Goal: Task Accomplishment & Management: Use online tool/utility

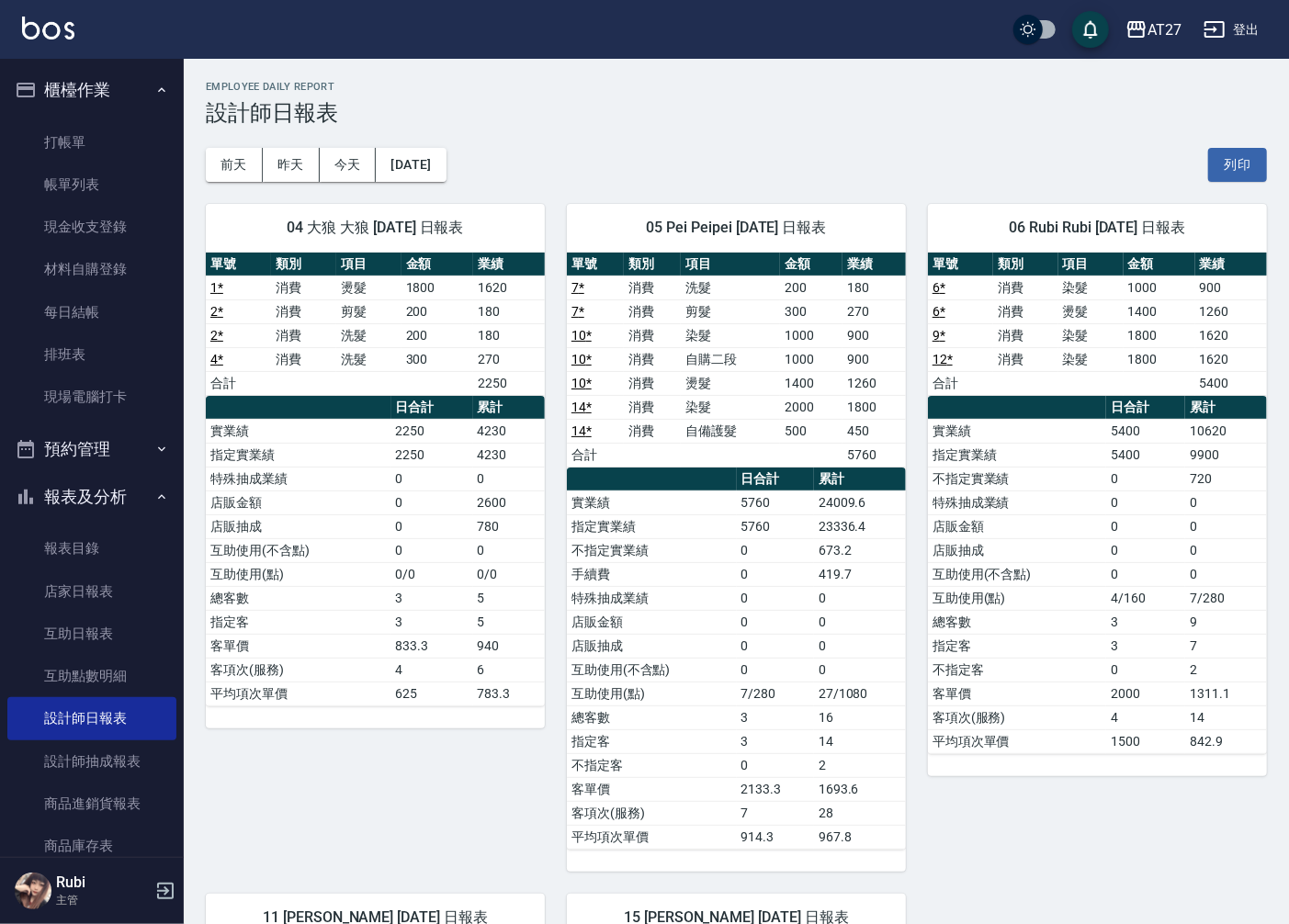
drag, startPoint x: 0, startPoint y: 0, endPoint x: 655, endPoint y: 267, distance: 707.3
click at [657, 262] on tr "單號 類別 項目 金額 業績" at bounding box center [736, 265] width 339 height 24
drag, startPoint x: 681, startPoint y: 289, endPoint x: 702, endPoint y: 285, distance: 21.4
click at [701, 282] on tbody "7 * 消費 洗髮 200 180 7 * 消費 剪髮 300 270 10 * 消費 染髮 1000 900 10 * 消費 自購二段 1000 900 1…" at bounding box center [736, 371] width 339 height 191
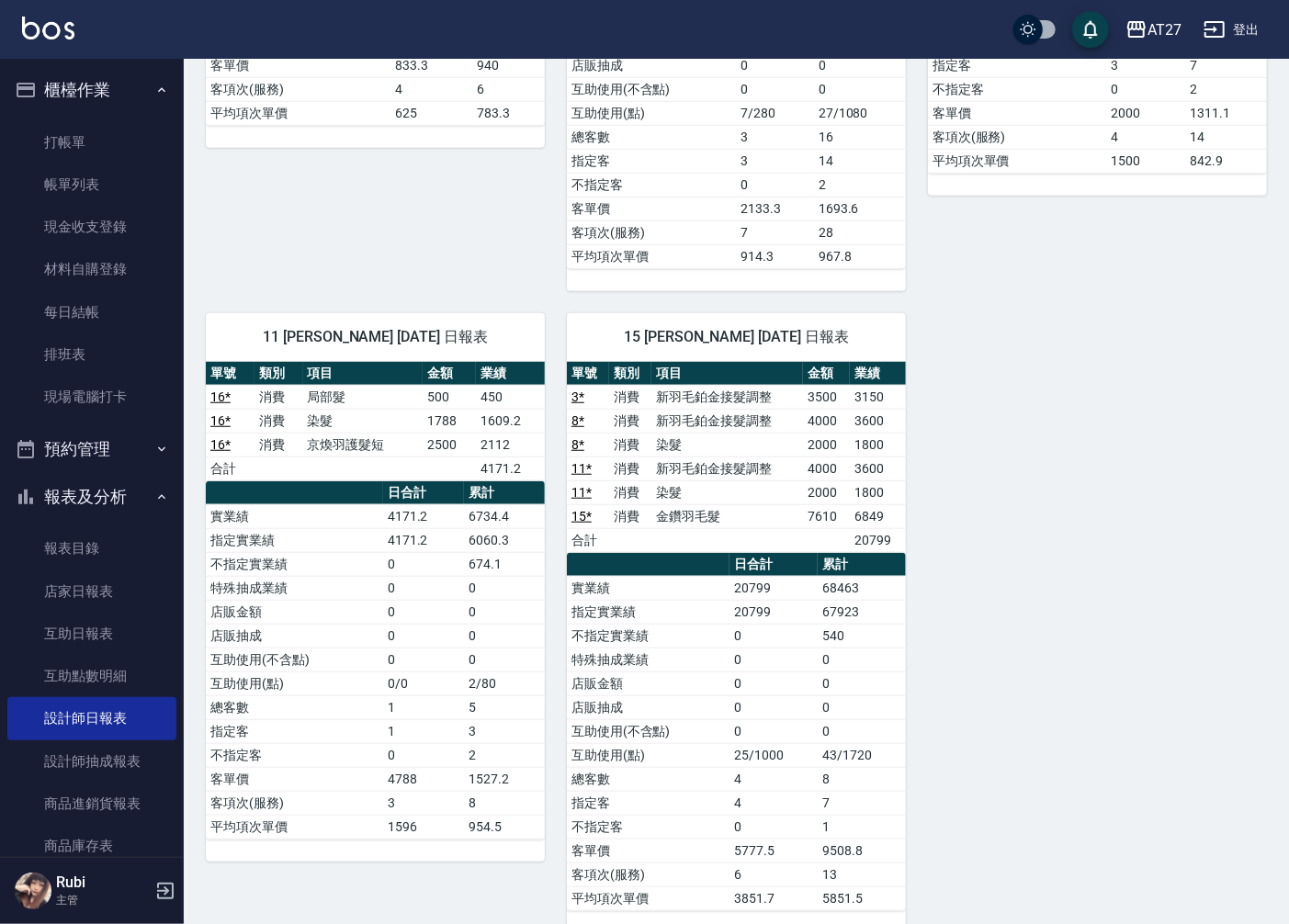
scroll to position [612, 0]
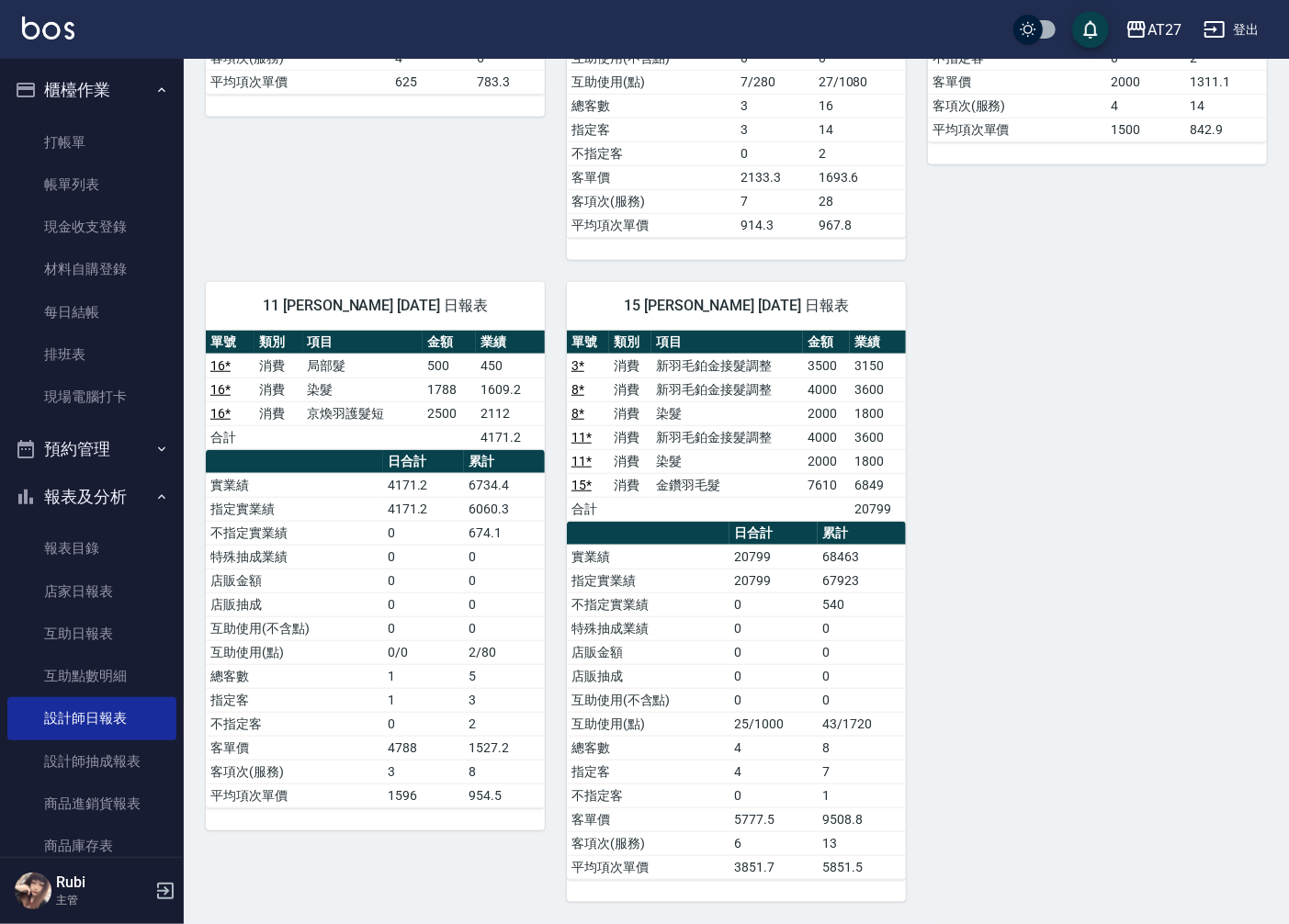
click at [227, 392] on link "16 *" at bounding box center [221, 390] width 20 height 15
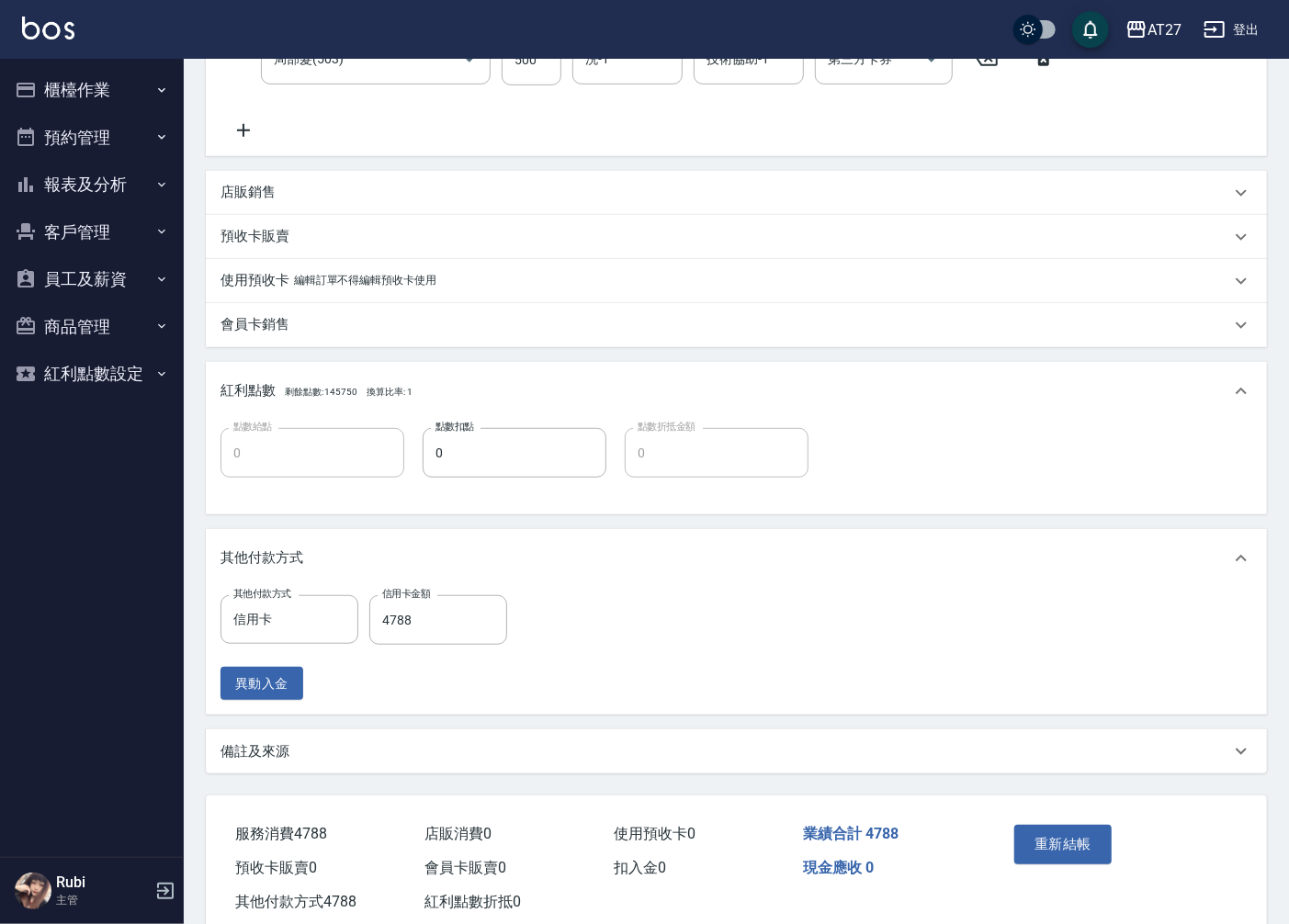
scroll to position [510, 0]
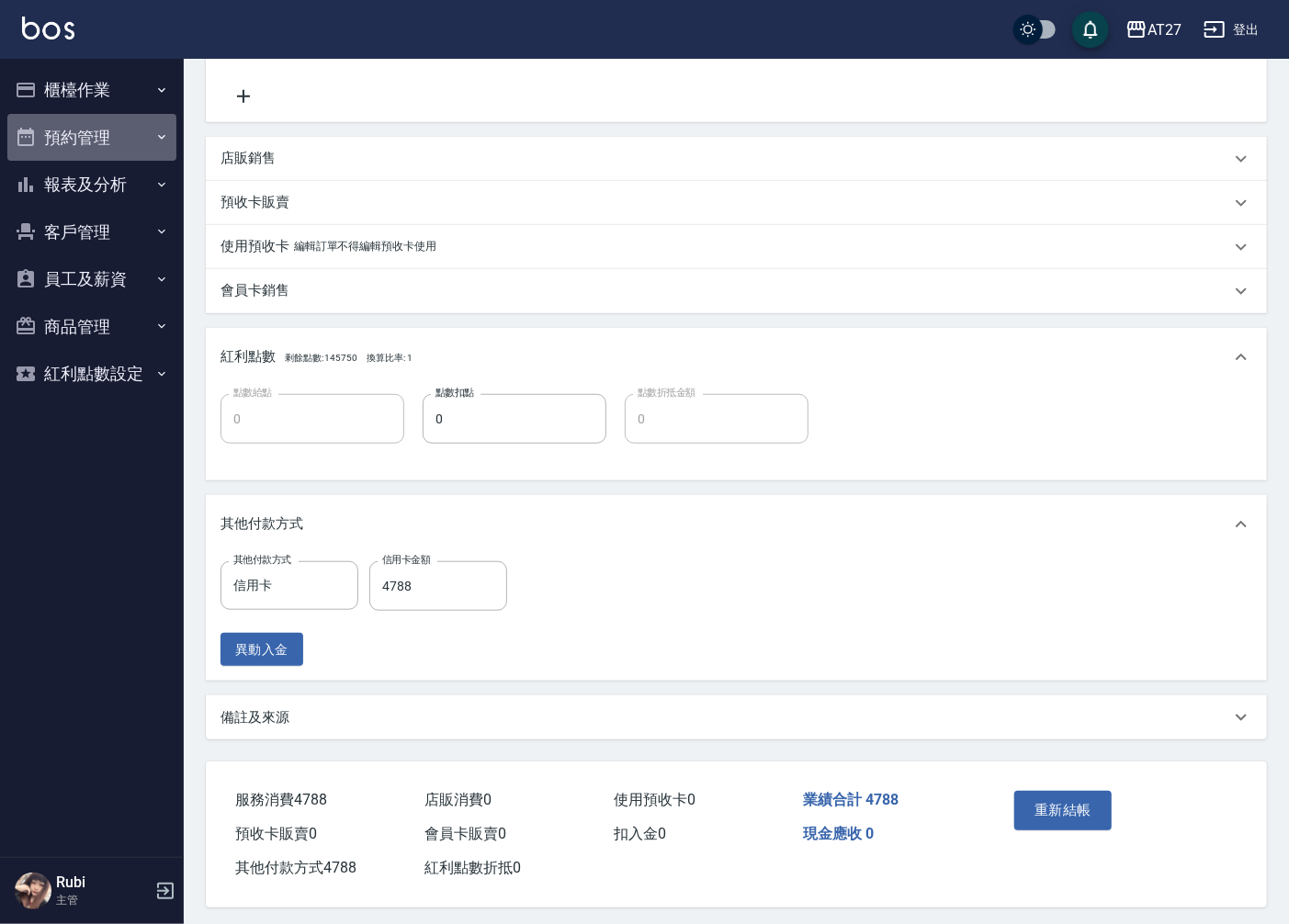
click at [110, 127] on button "預約管理" at bounding box center [92, 138] width 169 height 48
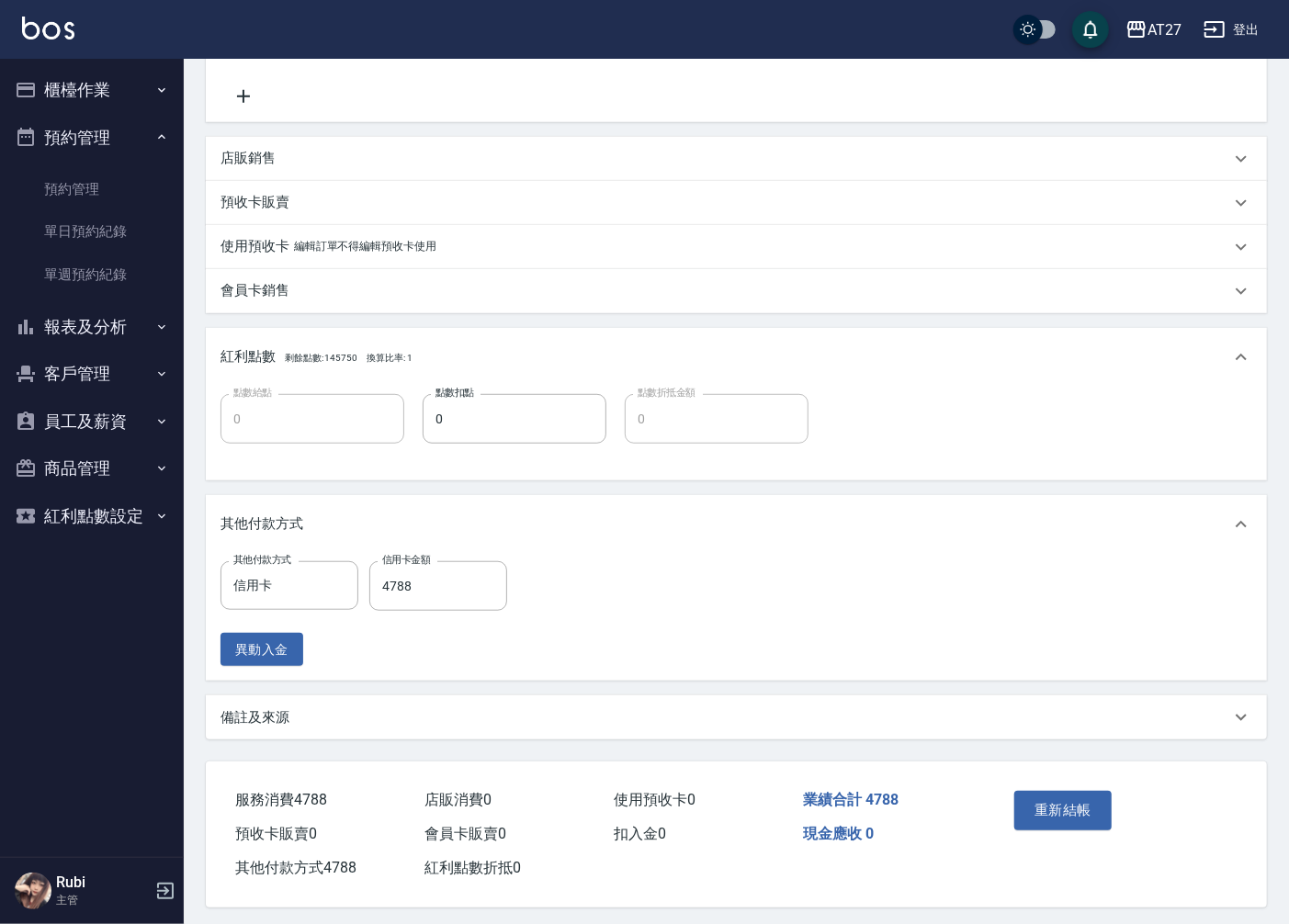
click at [122, 95] on button "櫃檯作業" at bounding box center [92, 90] width 169 height 48
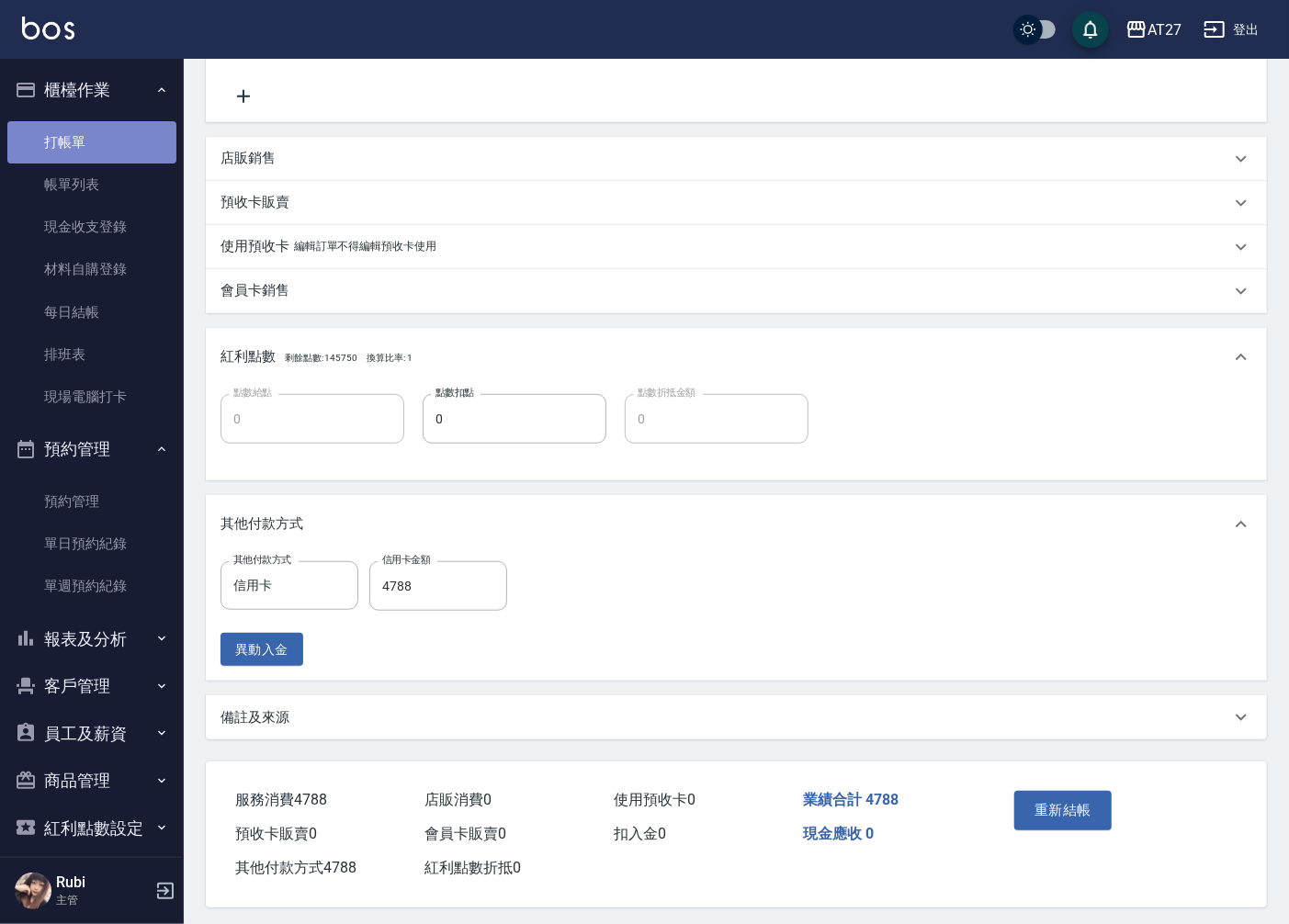
click at [97, 151] on link "打帳單" at bounding box center [92, 143] width 169 height 42
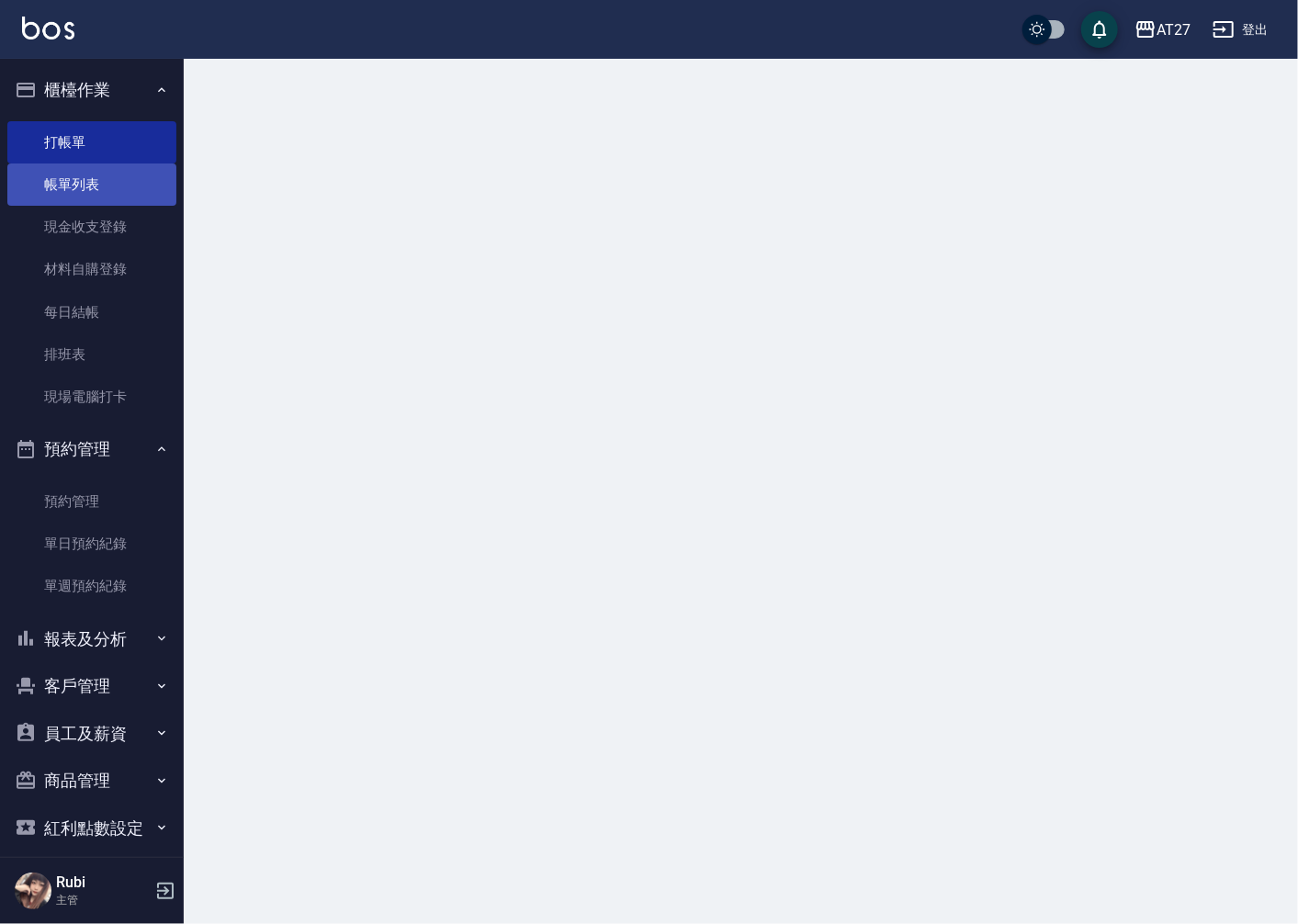
click at [106, 177] on link "帳單列表" at bounding box center [92, 185] width 169 height 42
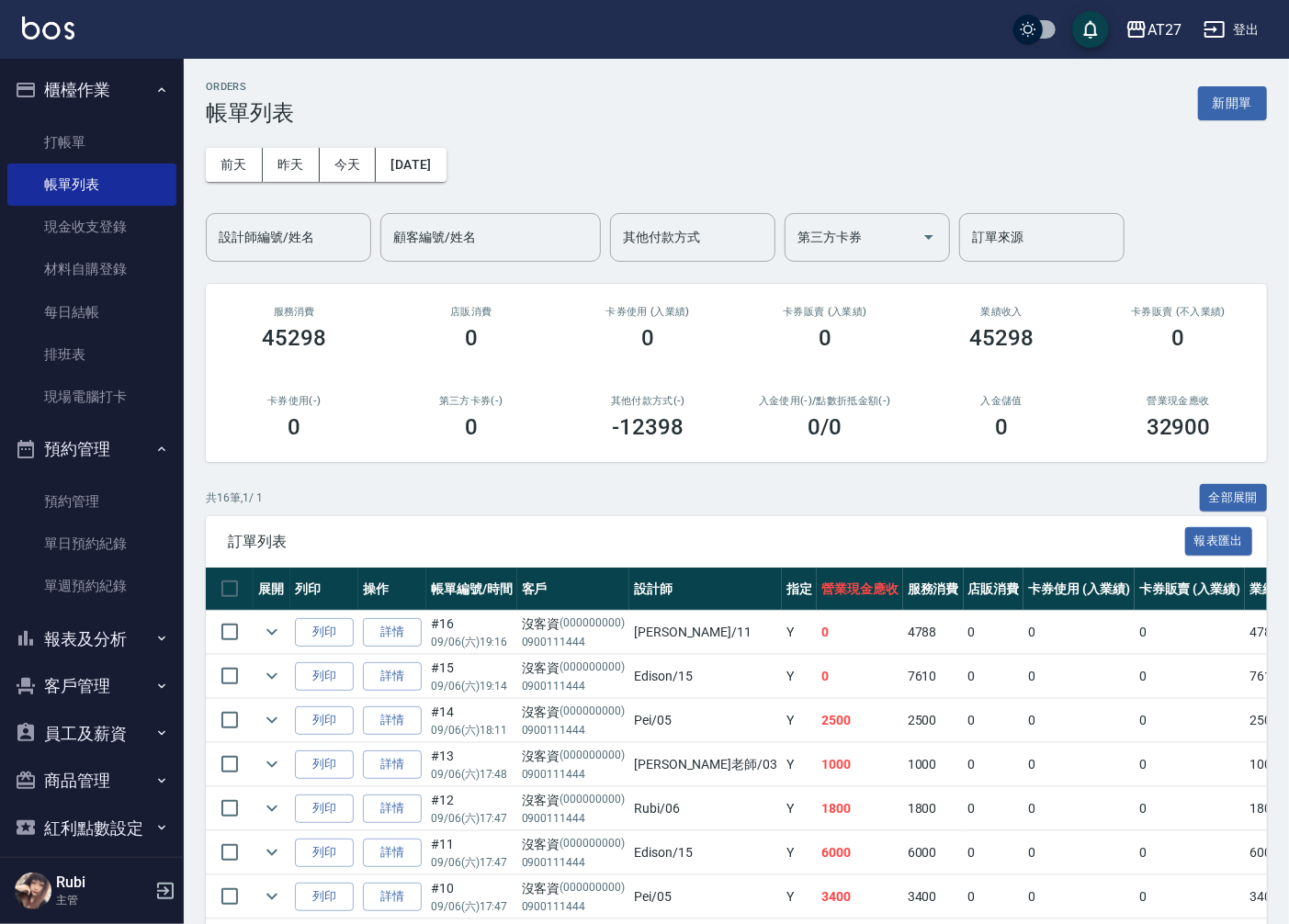
drag, startPoint x: 295, startPoint y: 203, endPoint x: 674, endPoint y: 90, distance: 395.5
click at [674, 90] on div "ORDERS 帳單列表 新開單" at bounding box center [736, 103] width 1061 height 45
click at [317, 245] on input "設計師編號/姓名" at bounding box center [289, 237] width 149 height 32
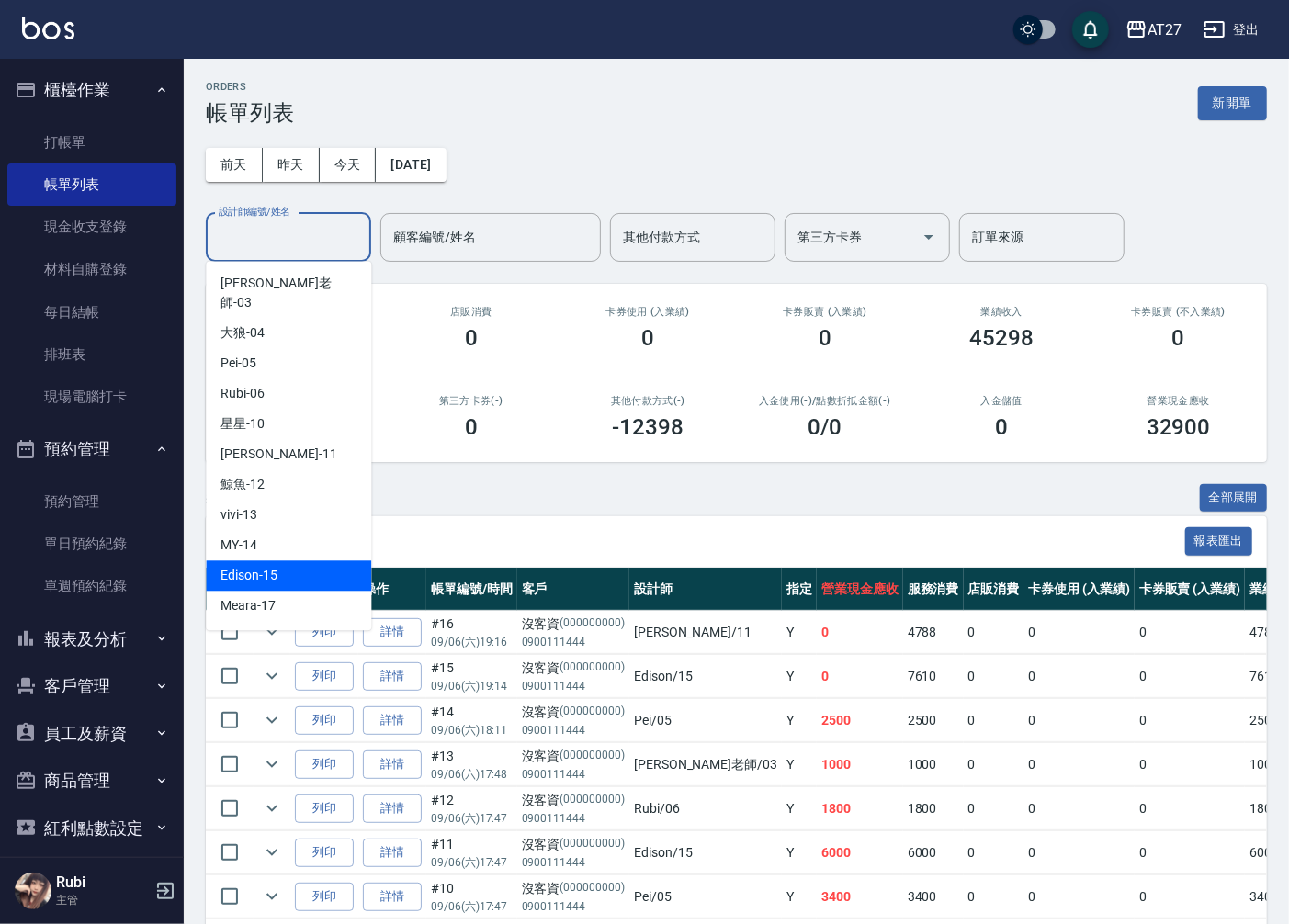
click at [324, 561] on div "Edison -15" at bounding box center [289, 576] width 165 height 30
type input "Edison-15"
